Goal: Transaction & Acquisition: Purchase product/service

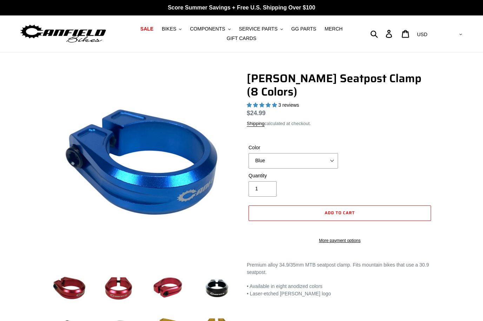
select select "highest-rating"
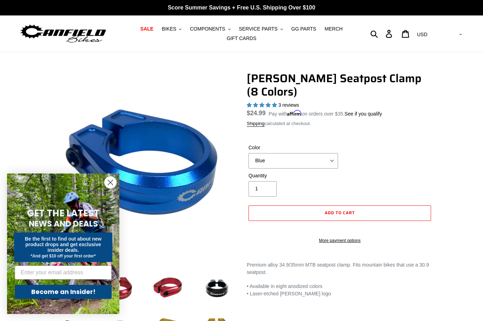
click at [111, 181] on circle "Close dialog" at bounding box center [111, 183] width 12 height 12
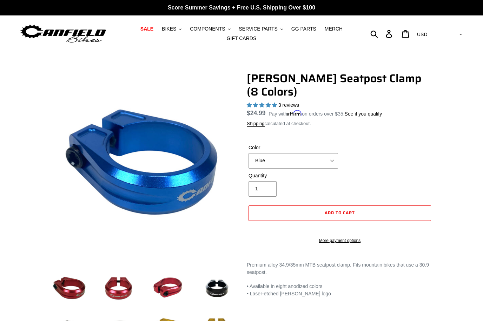
click at [224, 31] on span "COMPONENTS" at bounding box center [207, 29] width 35 height 6
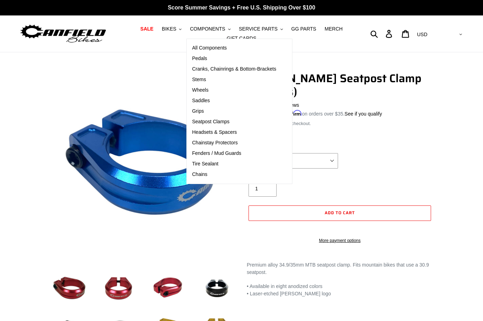
click at [217, 51] on link "All Components" at bounding box center [234, 48] width 95 height 11
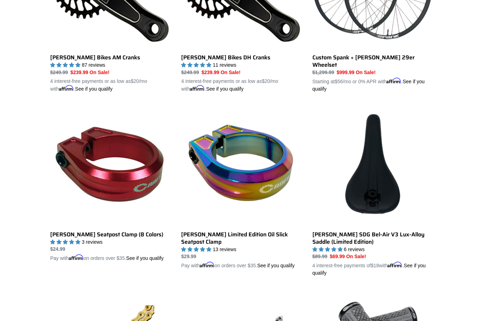
scroll to position [465, 0]
click at [239, 173] on link "[PERSON_NAME] Limited Edition Oil Slick Seatpost Clamp" at bounding box center [241, 187] width 120 height 164
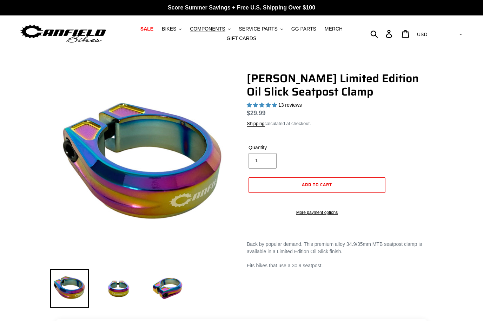
select select "highest-rating"
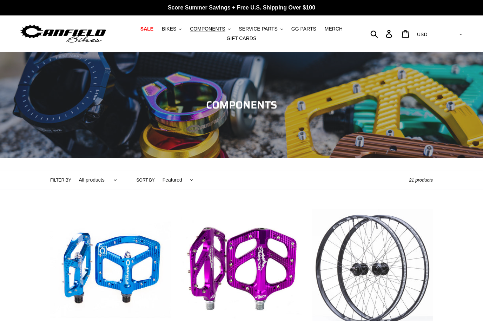
click at [329, 30] on span "MERCH" at bounding box center [334, 29] width 18 height 6
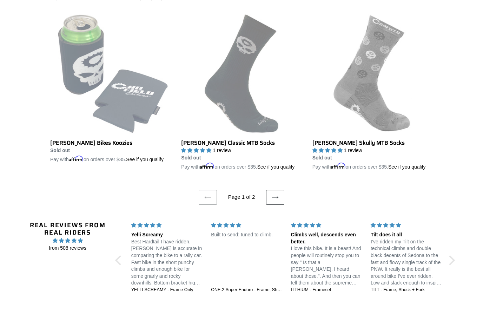
scroll to position [1404, 0]
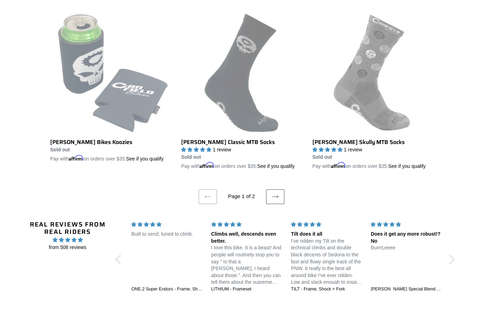
click at [277, 200] on icon at bounding box center [275, 196] width 7 height 7
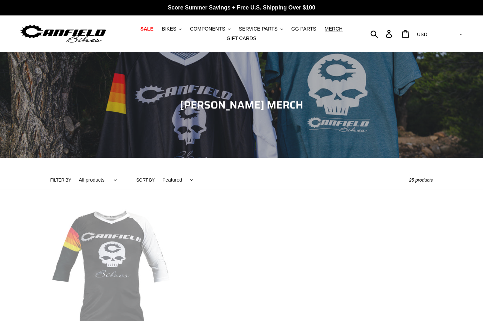
click at [181, 30] on icon ".cls-1{fill:#231f20}" at bounding box center [180, 29] width 2 height 2
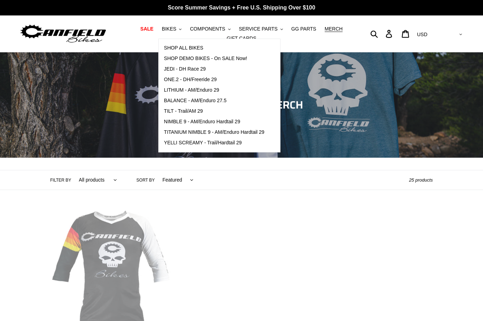
click at [303, 28] on span "GG PARTS" at bounding box center [303, 29] width 25 height 6
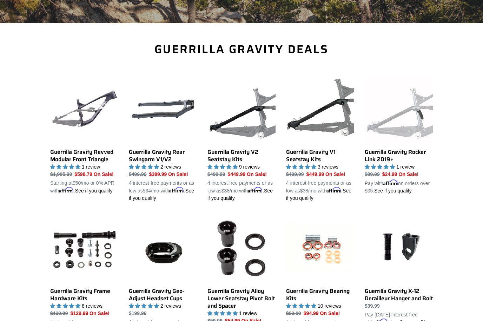
scroll to position [196, 0]
click at [85, 159] on link "Guerrilla Gravity Revved Modular Front Triangle" at bounding box center [84, 134] width 68 height 119
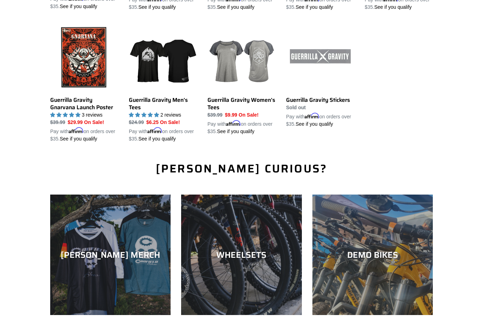
scroll to position [796, 0]
click at [226, 118] on link "Guerrilla Gravity Women's Tees" at bounding box center [242, 79] width 68 height 112
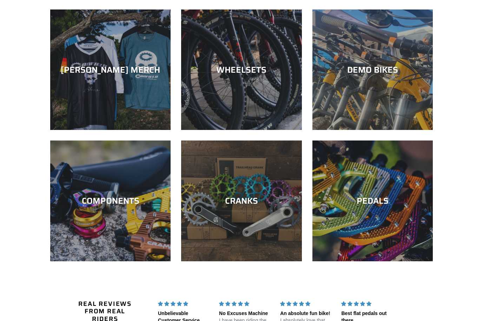
scroll to position [986, 0]
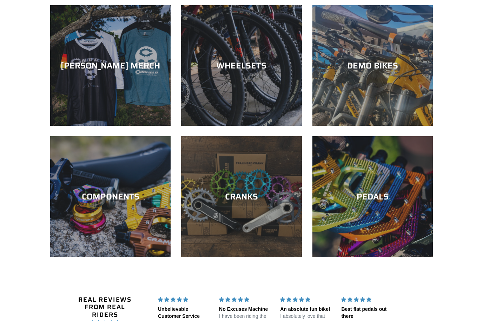
click at [244, 202] on div "CRANKS" at bounding box center [241, 197] width 120 height 10
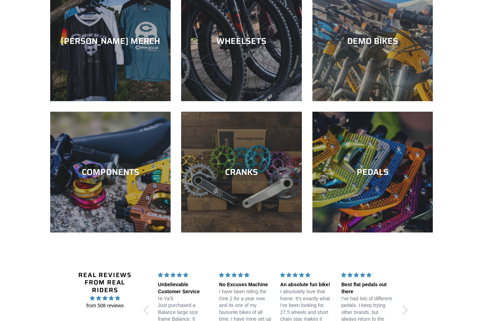
click at [366, 177] on div "PEDALS" at bounding box center [373, 172] width 120 height 10
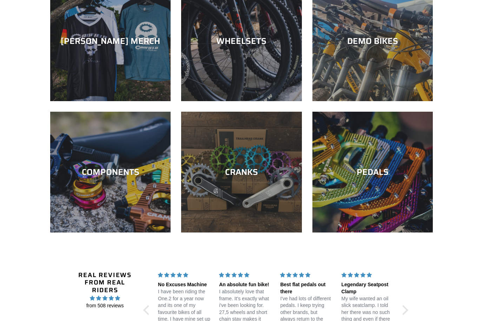
click at [241, 46] on div "WHEELSETS" at bounding box center [241, 41] width 120 height 10
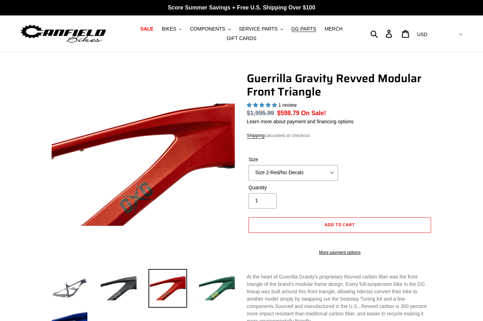
select select "highest-rating"
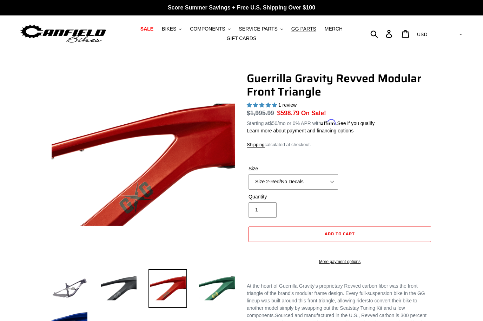
click at [124, 291] on img at bounding box center [118, 288] width 39 height 39
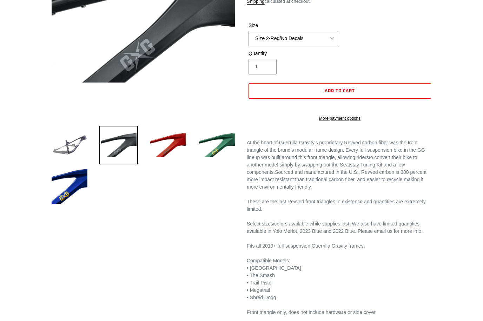
scroll to position [143, 0]
click at [64, 193] on img at bounding box center [69, 185] width 39 height 39
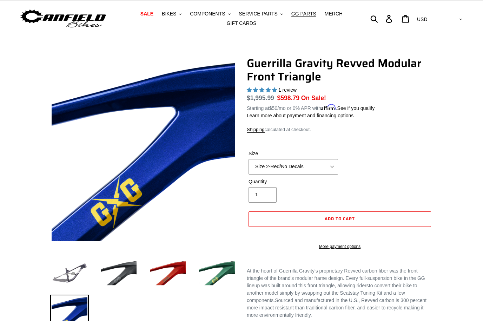
scroll to position [0, 0]
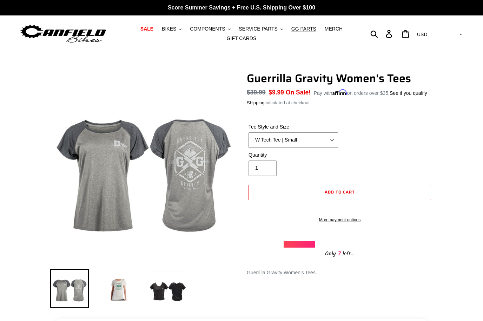
click at [306, 147] on select "W Tech Tee | Small W Tech Tee | Medium W Tech Tee | Large W Tech Tee | X Large …" at bounding box center [294, 139] width 90 height 15
click at [112, 291] on img at bounding box center [118, 288] width 39 height 39
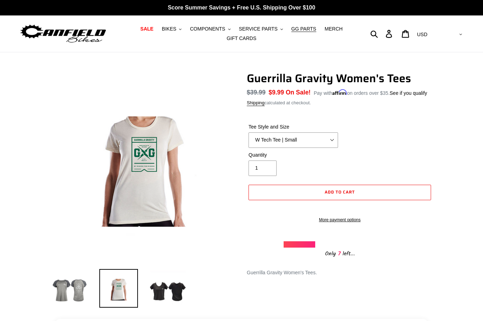
click at [167, 287] on img at bounding box center [168, 288] width 39 height 39
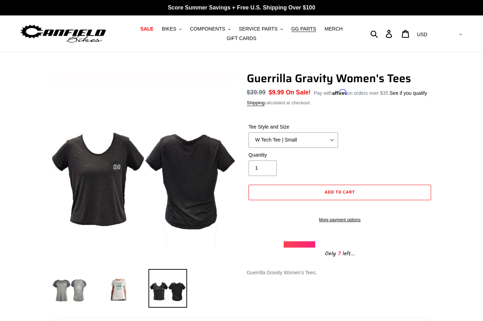
click at [63, 289] on img at bounding box center [69, 288] width 39 height 39
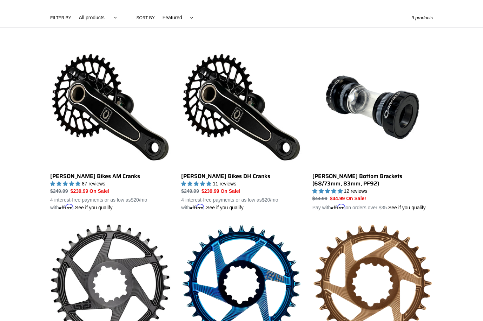
scroll to position [144, 0]
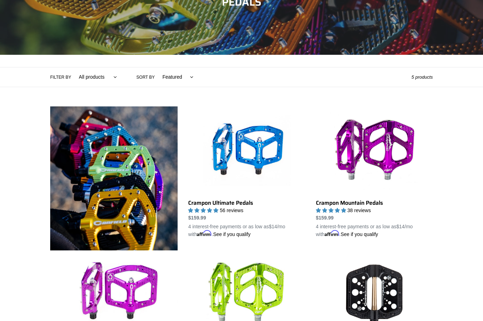
scroll to position [95, 0]
